Goal: Information Seeking & Learning: Learn about a topic

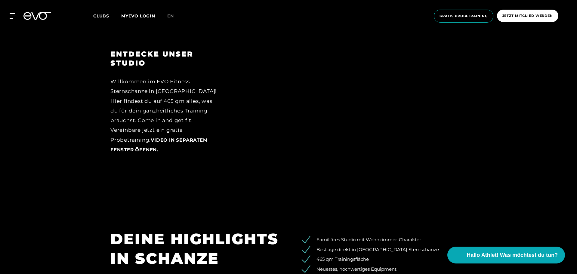
click at [32, 14] on icon at bounding box center [41, 16] width 20 height 8
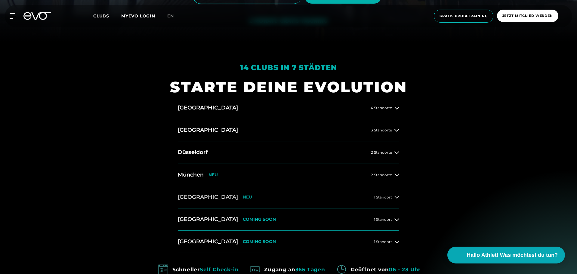
scroll to position [241, 0]
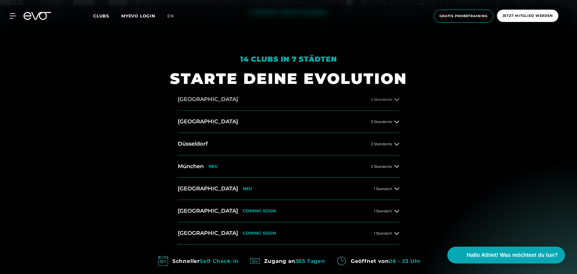
click at [374, 101] on span "4 Standorte" at bounding box center [381, 99] width 21 height 4
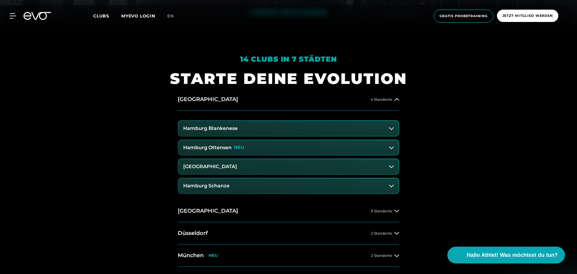
click at [266, 147] on button "Hamburg Ottensen NEU" at bounding box center [288, 147] width 220 height 15
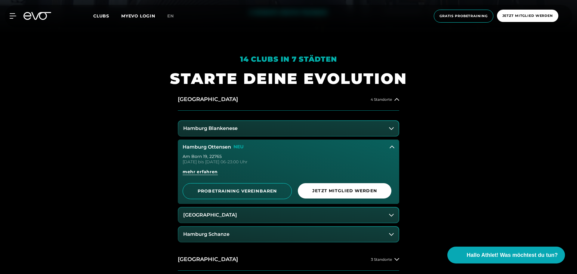
click at [239, 160] on div "[DATE] bis [DATE] 06-23:00 Uhr" at bounding box center [289, 162] width 212 height 4
click at [228, 146] on h3 "Hamburg Ottensen" at bounding box center [207, 146] width 48 height 5
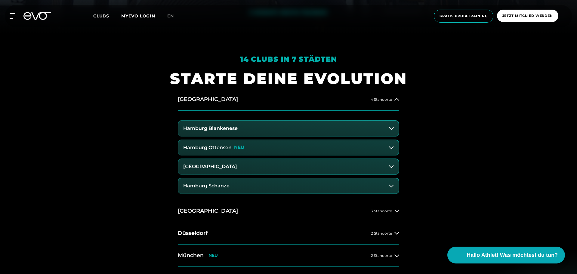
click at [228, 146] on h3 "Hamburg Ottensen" at bounding box center [207, 147] width 48 height 5
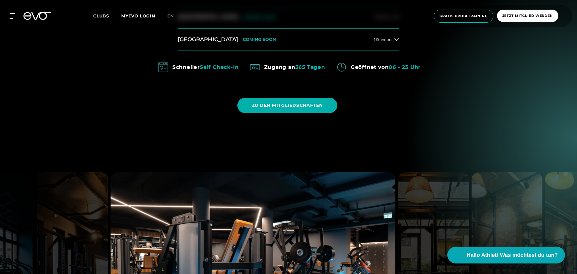
scroll to position [511, 0]
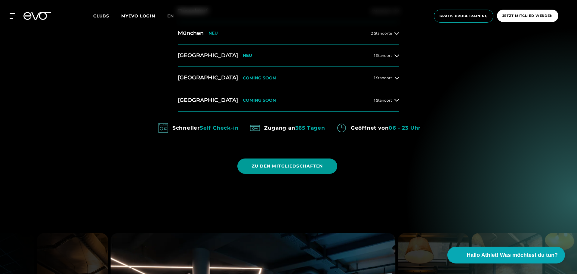
click at [275, 165] on span "ZU DEN MITGLIEDSCHAFTEN" at bounding box center [287, 166] width 71 height 6
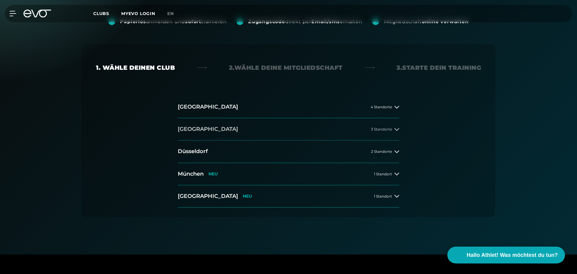
scroll to position [90, 0]
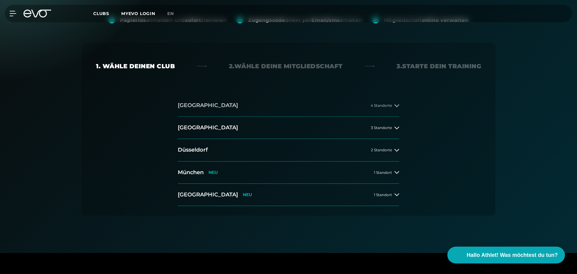
click at [393, 106] on div "4 Standorte" at bounding box center [385, 105] width 29 height 5
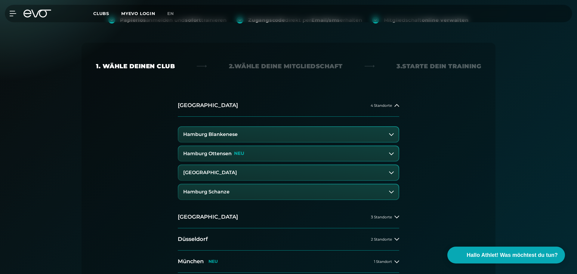
click at [273, 154] on button "Hamburg Ottensen NEU" at bounding box center [288, 153] width 220 height 15
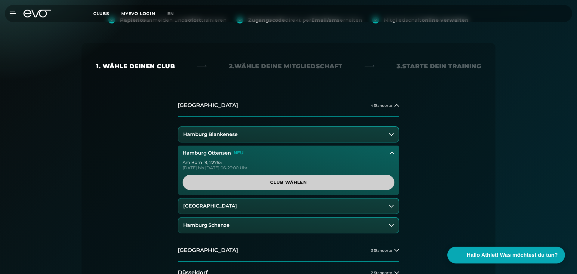
click at [286, 182] on span "Club wählen" at bounding box center [288, 182] width 183 height 6
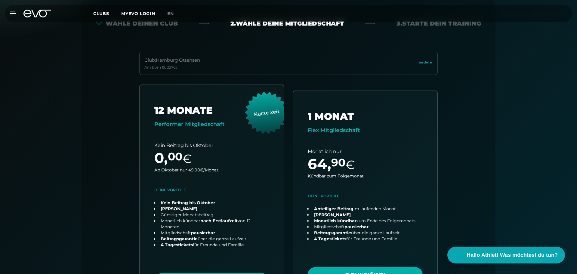
scroll to position [73, 0]
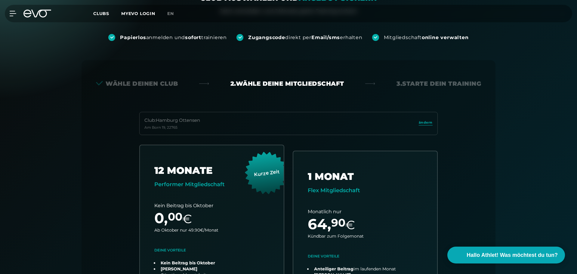
click at [103, 11] on span "Clubs" at bounding box center [101, 13] width 16 height 5
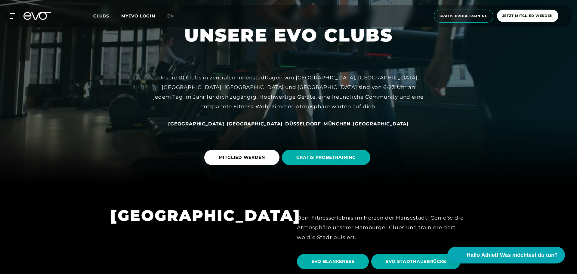
scroll to position [150, 0]
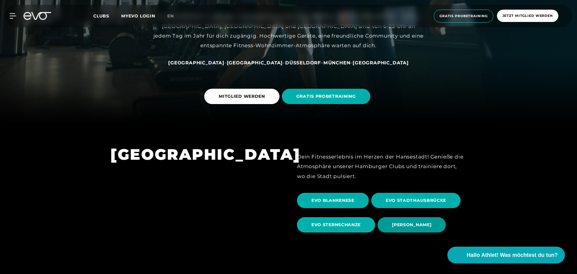
click at [406, 221] on span "[PERSON_NAME]" at bounding box center [411, 224] width 68 height 15
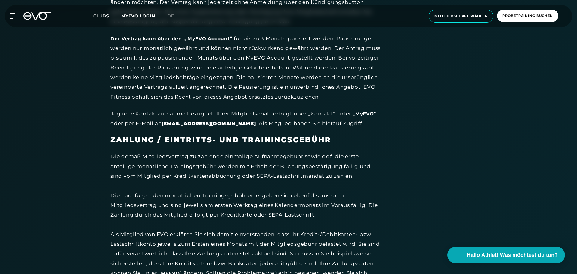
scroll to position [1624, 0]
